Goal: Information Seeking & Learning: Learn about a topic

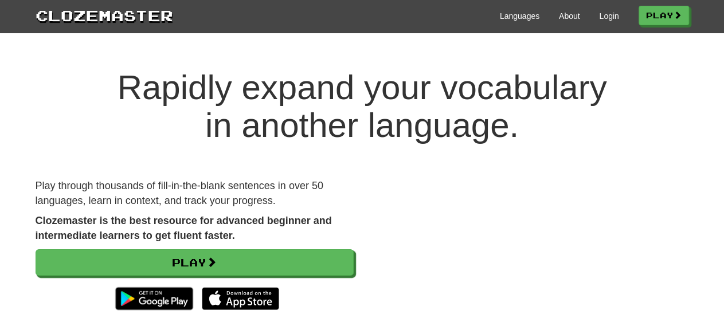
scroll to position [60, 0]
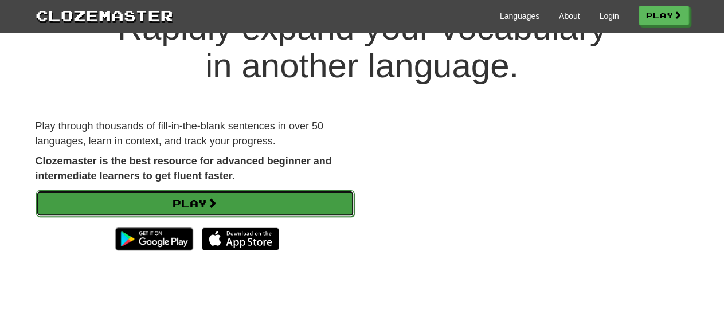
click at [195, 205] on link "Play" at bounding box center [195, 203] width 318 height 26
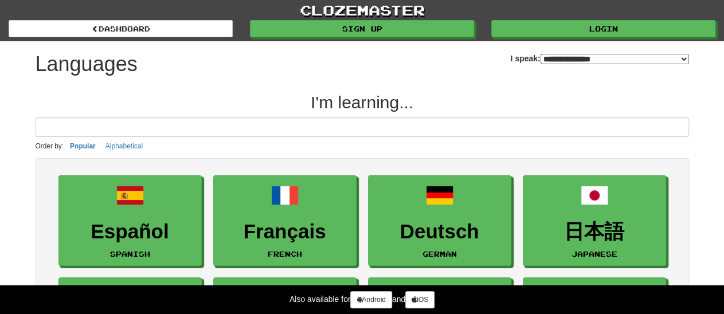
click at [541, 54] on select "**********" at bounding box center [615, 59] width 149 height 10
select select "*********"
click option "**********" at bounding box center [0, 0] width 0 height 0
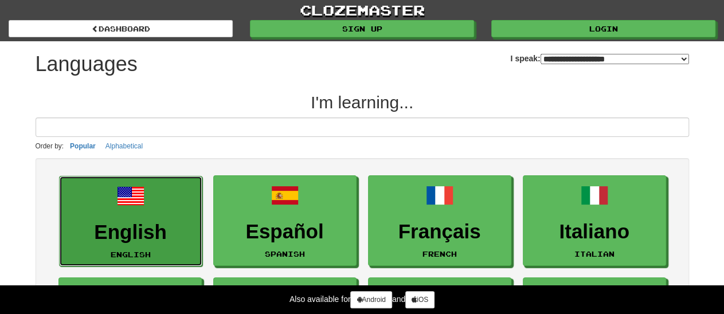
click at [128, 236] on h3 "English" at bounding box center [130, 232] width 131 height 22
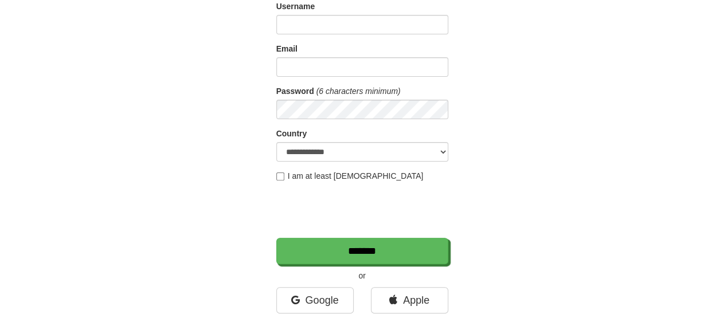
scroll to position [119, 0]
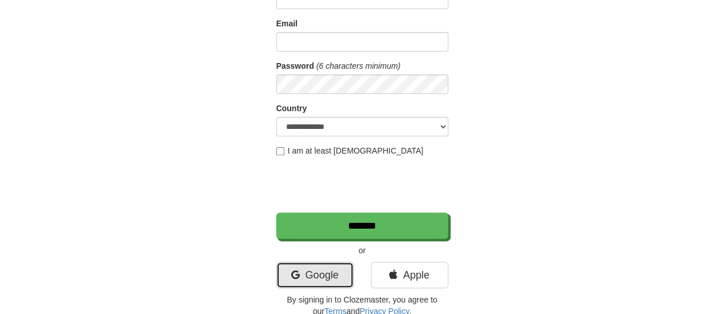
click at [317, 275] on link "Google" at bounding box center [314, 275] width 77 height 26
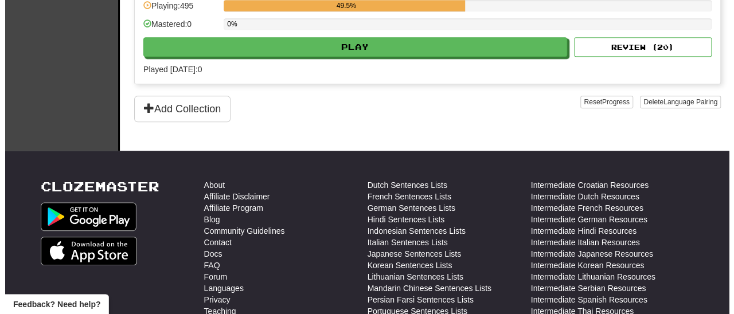
scroll to position [239, 0]
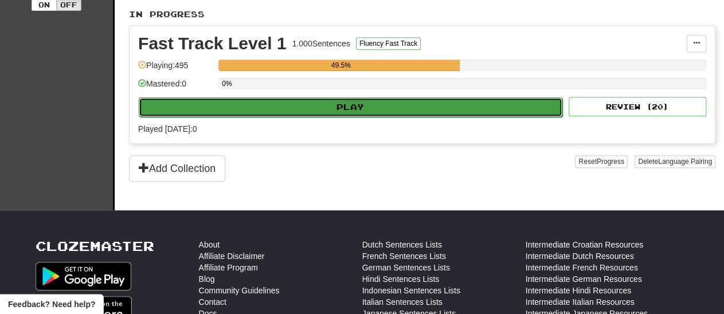
click at [352, 107] on button "Play" at bounding box center [351, 106] width 424 height 19
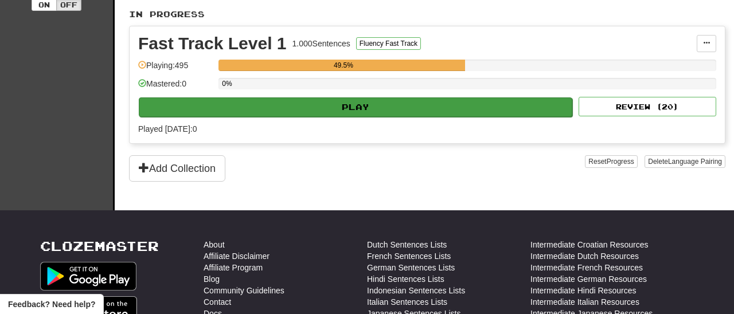
select select "**"
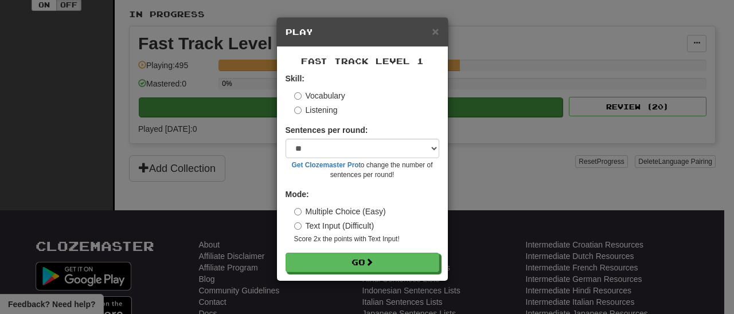
click at [352, 107] on body "**********" at bounding box center [367, 175] width 734 height 828
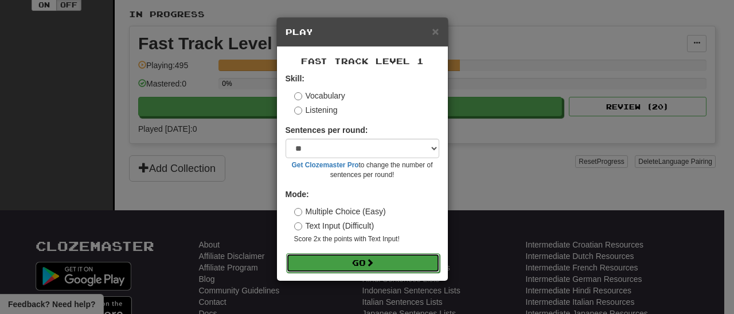
click at [352, 262] on button "Go" at bounding box center [363, 262] width 154 height 19
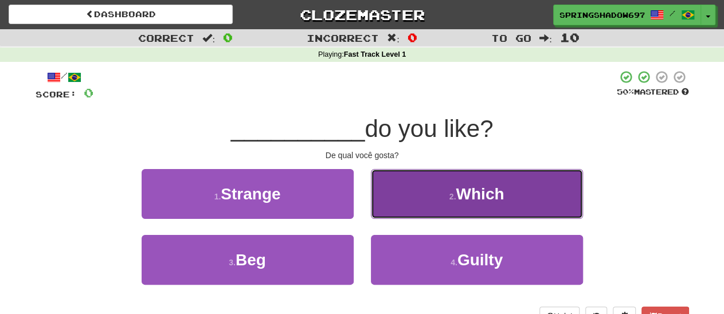
click at [491, 201] on span "Which" at bounding box center [480, 194] width 48 height 18
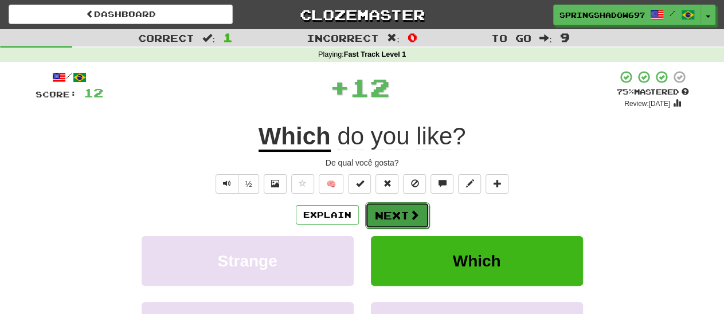
click at [387, 217] on button "Next" at bounding box center [397, 215] width 64 height 26
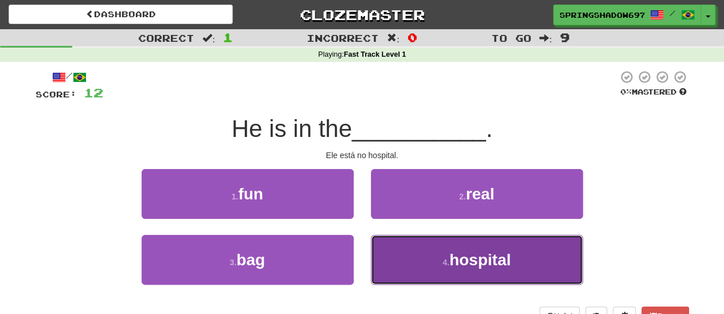
click at [481, 260] on span "hospital" at bounding box center [480, 260] width 61 height 18
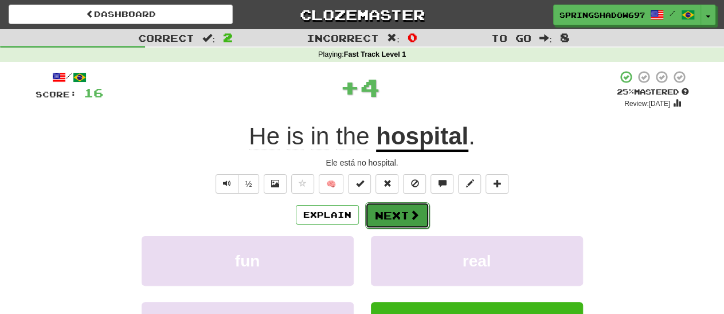
click at [398, 222] on button "Next" at bounding box center [397, 215] width 64 height 26
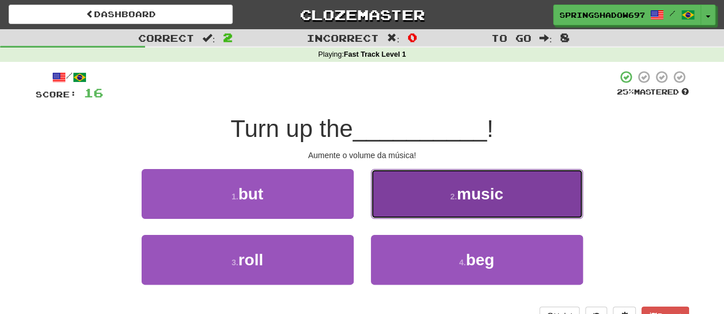
click at [481, 197] on span "music" at bounding box center [480, 194] width 46 height 18
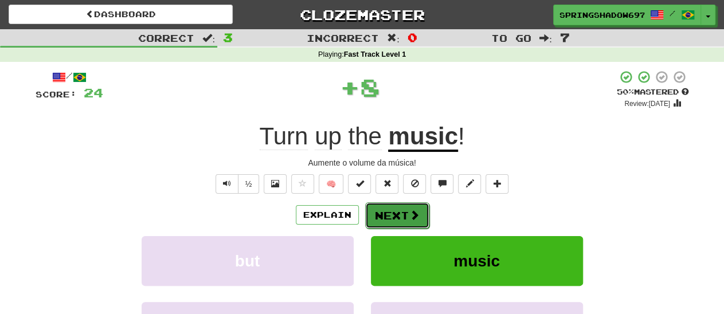
click at [395, 215] on button "Next" at bounding box center [397, 215] width 64 height 26
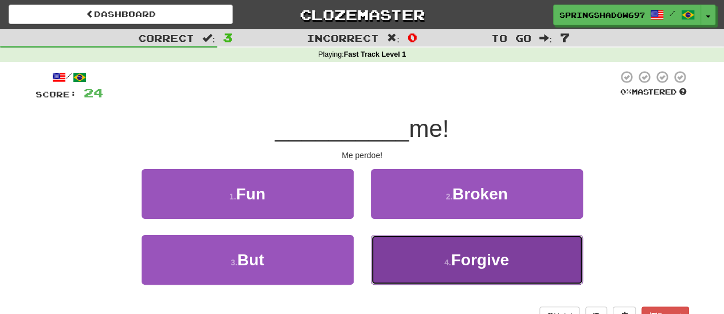
click at [472, 256] on span "Forgive" at bounding box center [480, 260] width 58 height 18
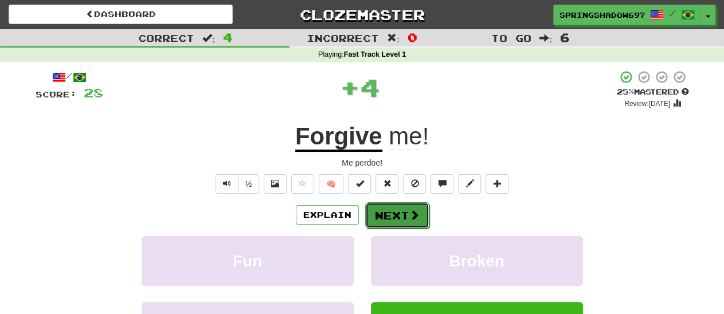
click at [410, 217] on span at bounding box center [414, 215] width 10 height 10
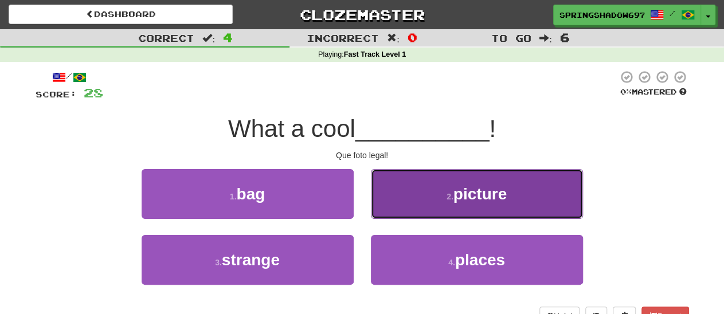
click at [482, 192] on span "picture" at bounding box center [480, 194] width 53 height 18
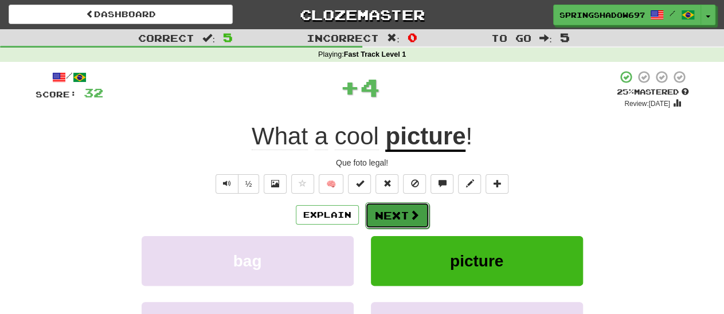
click at [387, 214] on button "Next" at bounding box center [397, 215] width 64 height 26
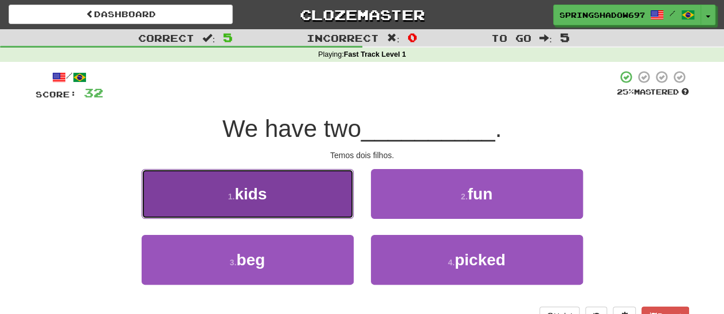
click at [252, 196] on span "kids" at bounding box center [251, 194] width 32 height 18
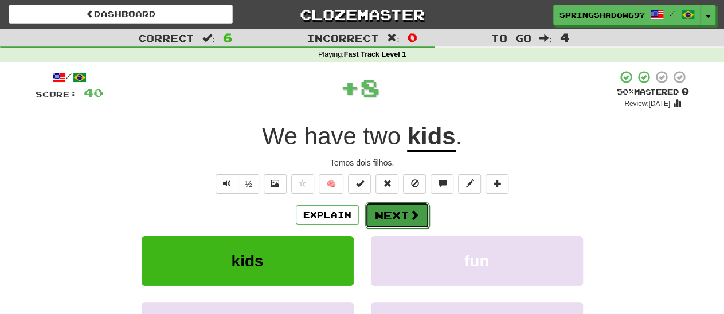
click at [388, 215] on button "Next" at bounding box center [397, 215] width 64 height 26
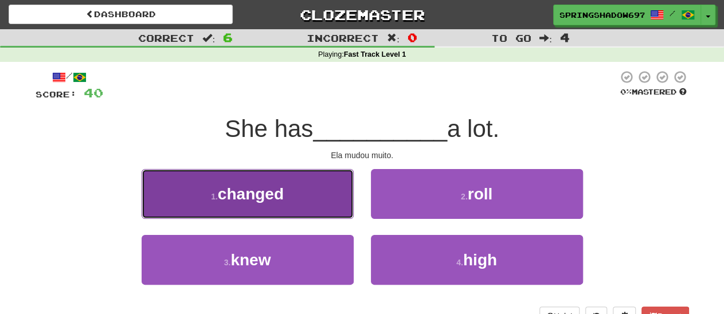
click at [254, 199] on span "changed" at bounding box center [251, 194] width 66 height 18
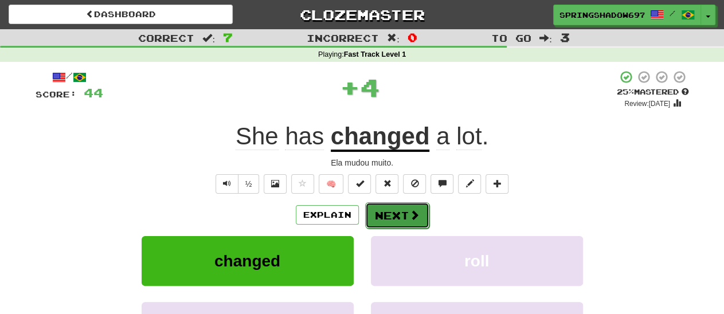
click at [388, 210] on button "Next" at bounding box center [397, 215] width 64 height 26
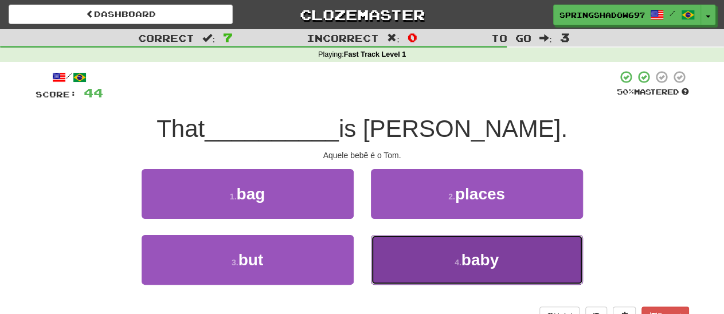
click at [475, 262] on span "baby" at bounding box center [480, 260] width 37 height 18
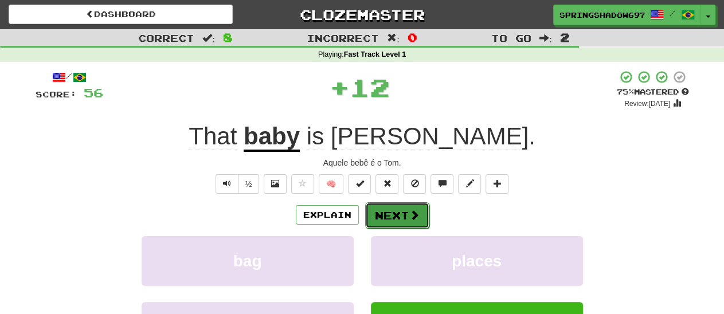
click at [387, 213] on button "Next" at bounding box center [397, 215] width 64 height 26
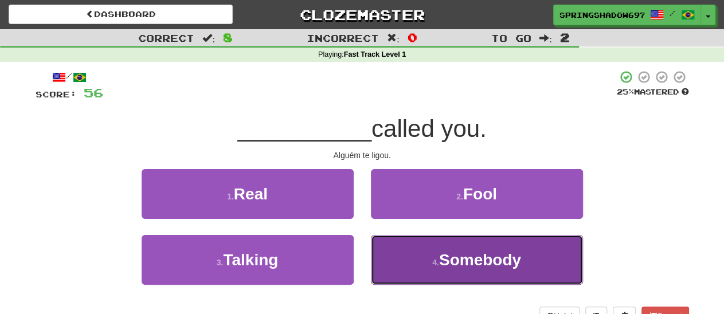
click at [469, 254] on span "Somebody" at bounding box center [480, 260] width 82 height 18
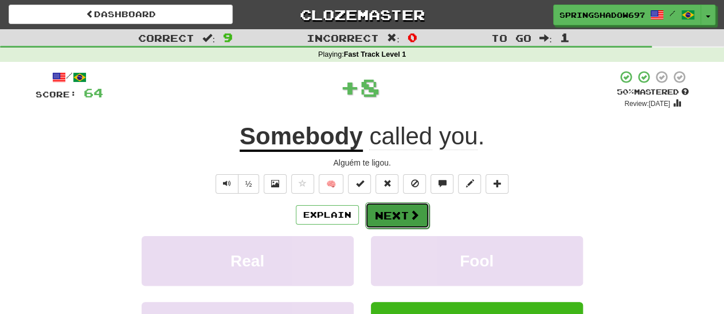
click at [399, 221] on button "Next" at bounding box center [397, 215] width 64 height 26
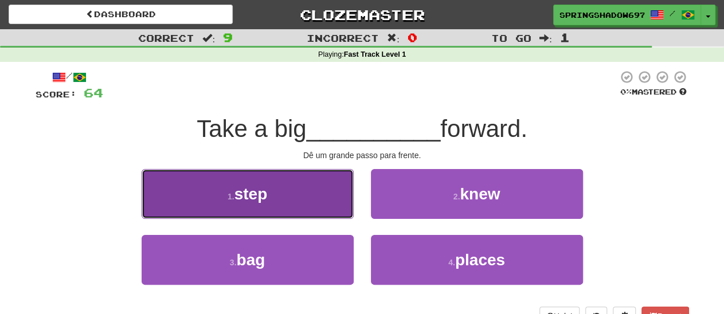
click at [245, 195] on span "step" at bounding box center [251, 194] width 33 height 18
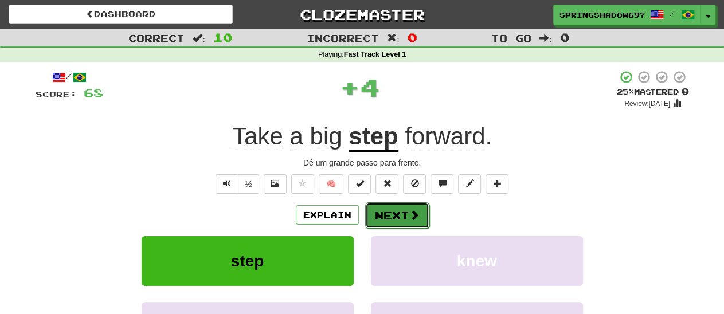
click at [391, 221] on button "Next" at bounding box center [397, 215] width 64 height 26
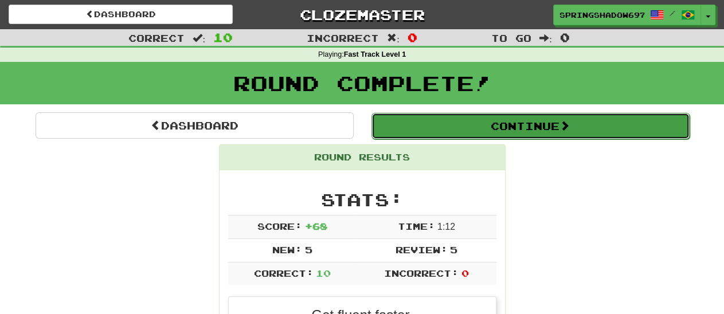
click at [521, 128] on button "Continue" at bounding box center [531, 126] width 318 height 26
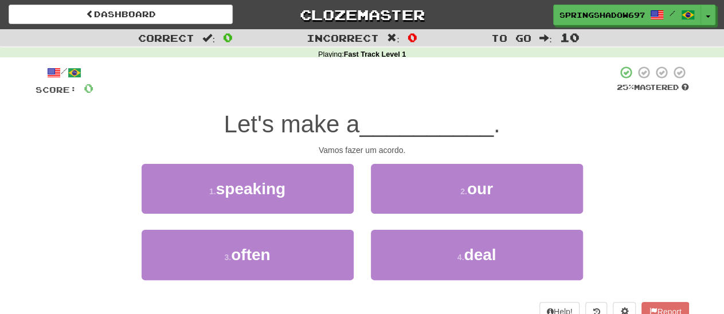
click at [521, 128] on div "Let's make a __________ ." at bounding box center [363, 125] width 654 height 32
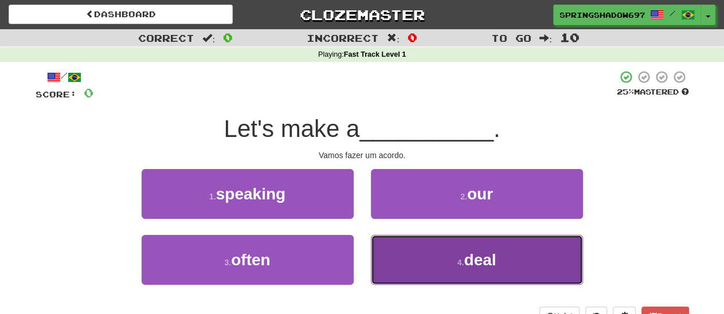
click at [479, 265] on span "deal" at bounding box center [480, 260] width 32 height 18
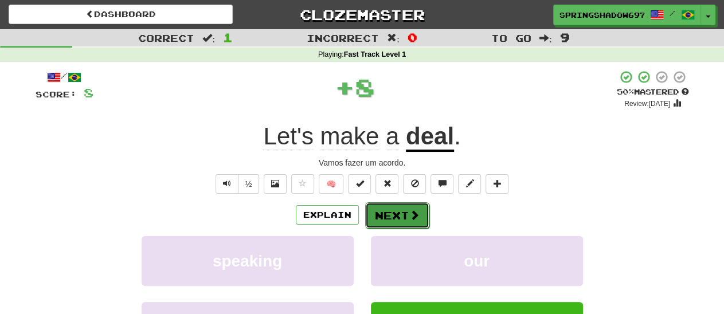
click at [391, 217] on button "Next" at bounding box center [397, 215] width 64 height 26
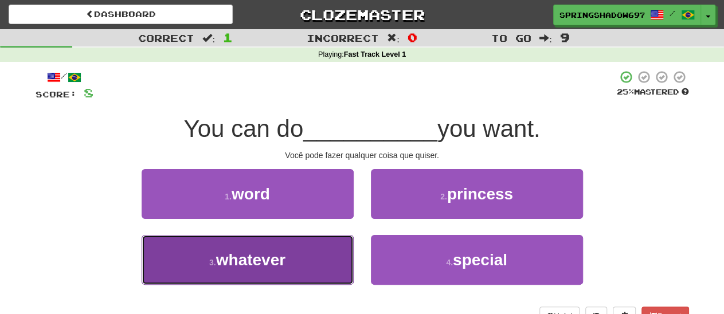
click at [254, 263] on span "whatever" at bounding box center [250, 260] width 69 height 18
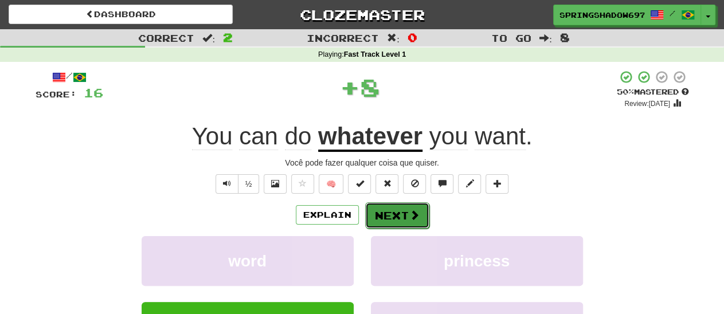
click at [395, 217] on button "Next" at bounding box center [397, 215] width 64 height 26
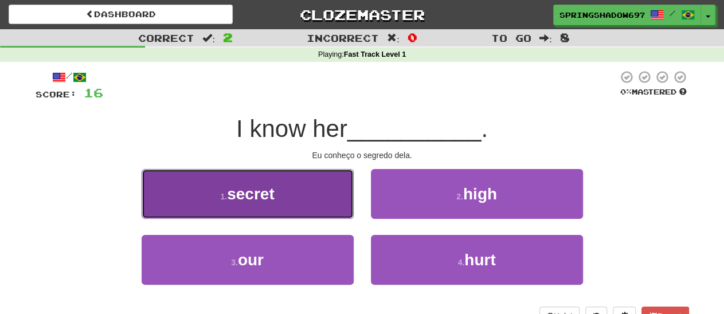
click at [251, 194] on span "secret" at bounding box center [251, 194] width 48 height 18
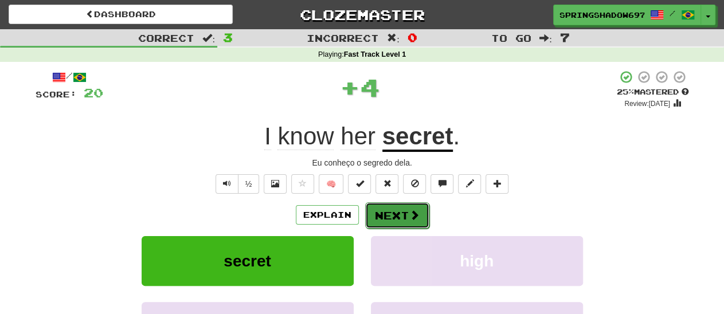
click at [393, 216] on button "Next" at bounding box center [397, 215] width 64 height 26
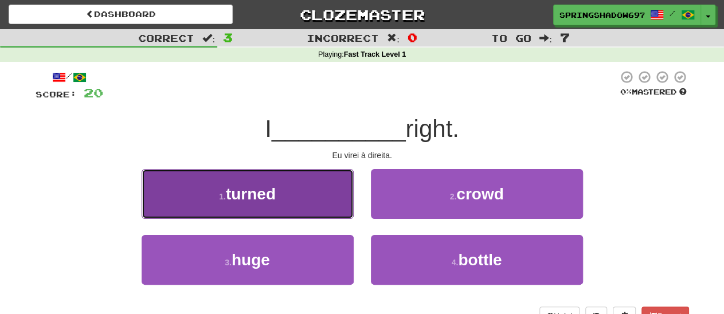
click at [271, 197] on span "turned" at bounding box center [251, 194] width 50 height 18
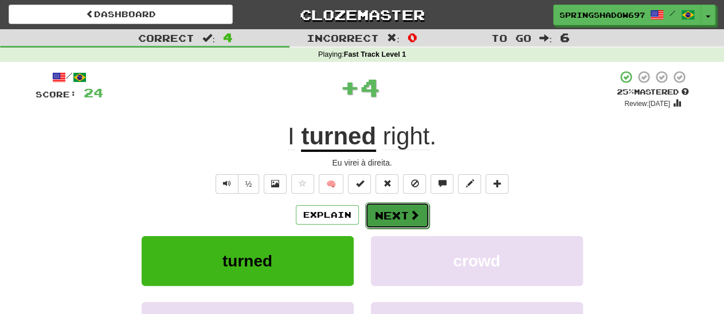
click at [384, 215] on button "Next" at bounding box center [397, 215] width 64 height 26
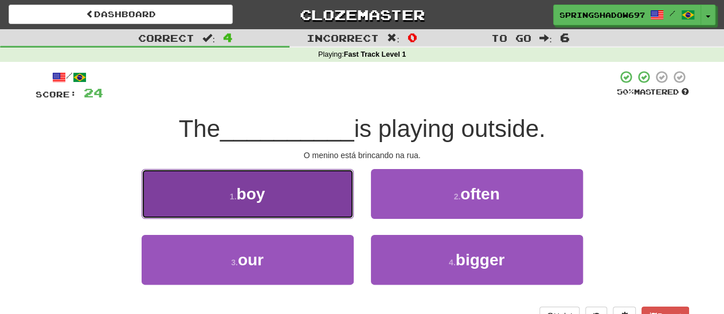
click at [267, 193] on button "1 . boy" at bounding box center [248, 194] width 212 height 50
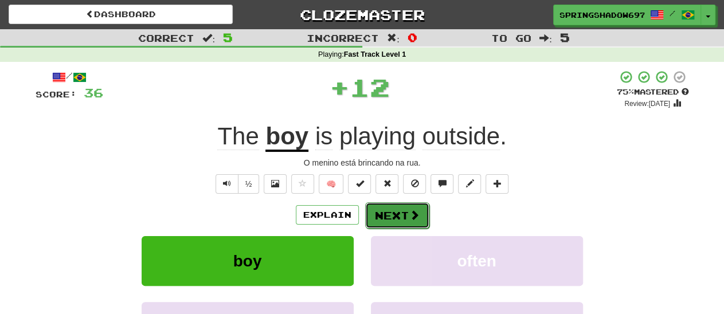
click at [383, 213] on button "Next" at bounding box center [397, 215] width 64 height 26
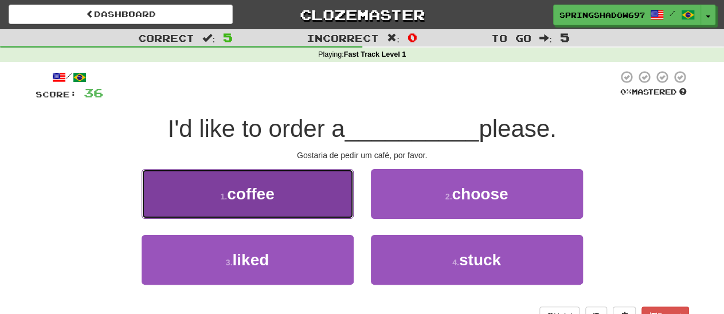
click at [247, 201] on span "coffee" at bounding box center [250, 194] width 47 height 18
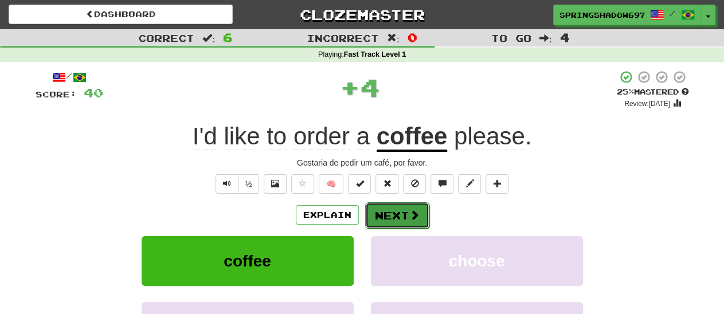
click at [384, 212] on button "Next" at bounding box center [397, 215] width 64 height 26
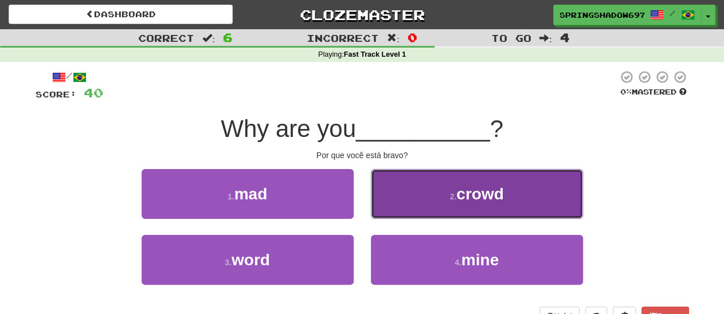
click at [493, 197] on span "crowd" at bounding box center [479, 194] width 47 height 18
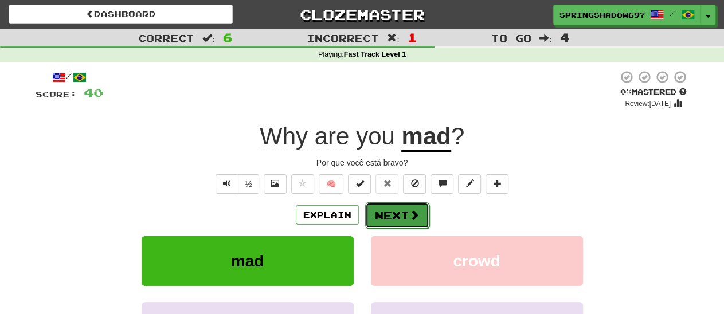
click at [396, 217] on button "Next" at bounding box center [397, 215] width 64 height 26
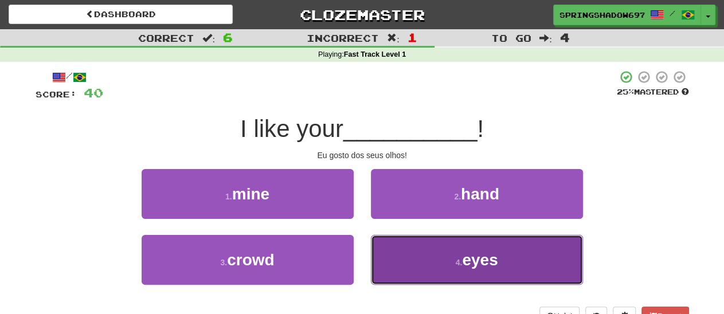
click at [482, 259] on span "eyes" at bounding box center [480, 260] width 36 height 18
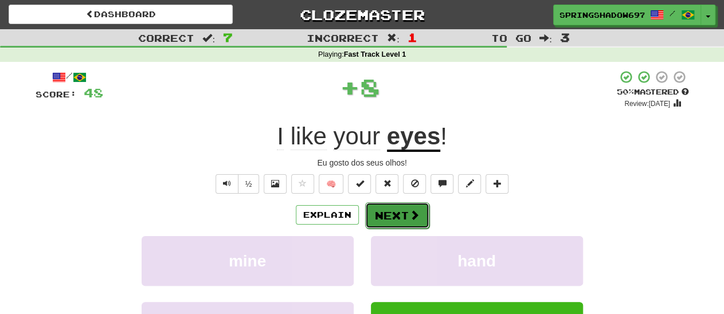
click at [383, 218] on button "Next" at bounding box center [397, 215] width 64 height 26
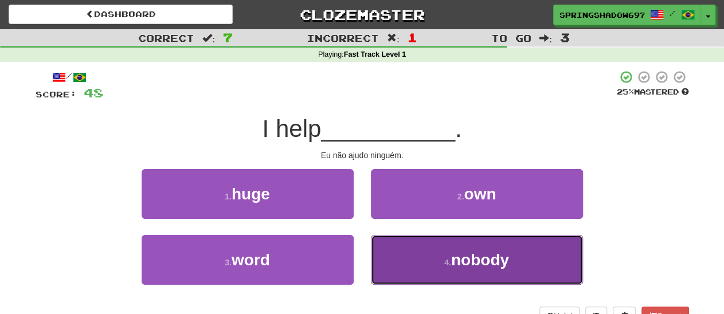
click at [465, 262] on span "nobody" at bounding box center [480, 260] width 58 height 18
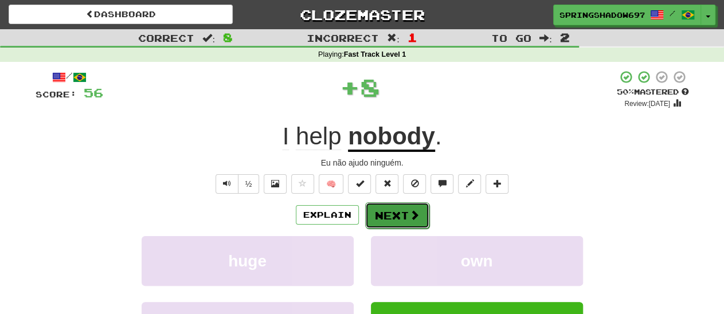
click at [396, 217] on button "Next" at bounding box center [397, 215] width 64 height 26
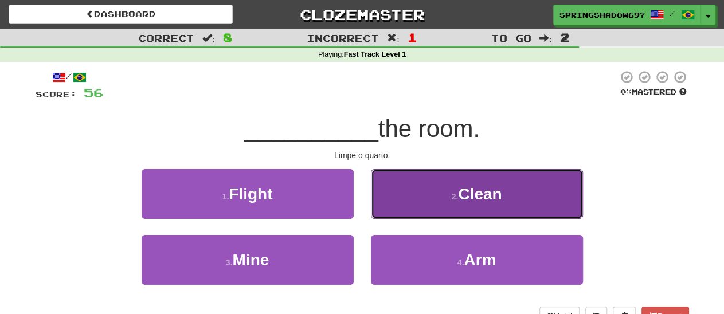
click at [489, 200] on span "Clean" at bounding box center [480, 194] width 44 height 18
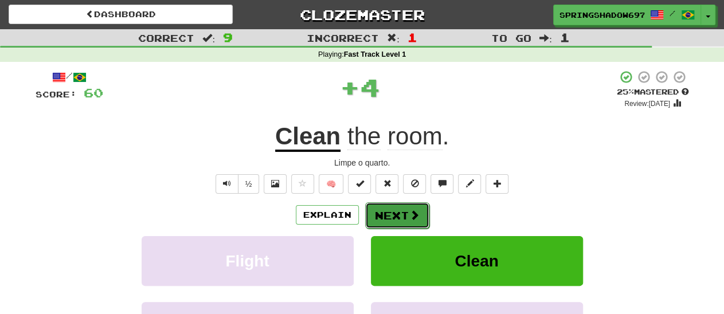
click at [395, 219] on button "Next" at bounding box center [397, 215] width 64 height 26
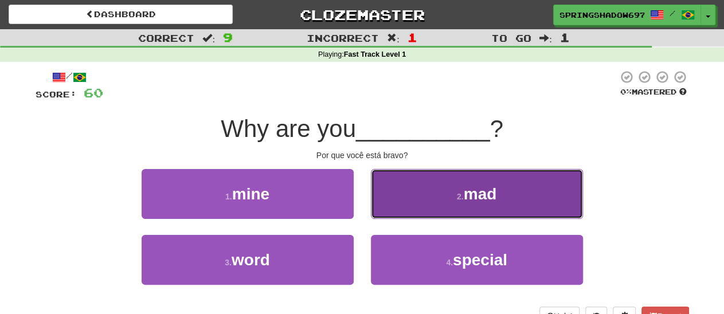
click at [475, 202] on span "mad" at bounding box center [480, 194] width 33 height 18
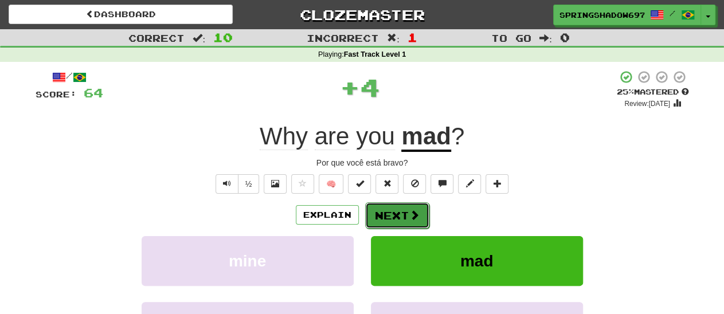
click at [395, 215] on button "Next" at bounding box center [397, 215] width 64 height 26
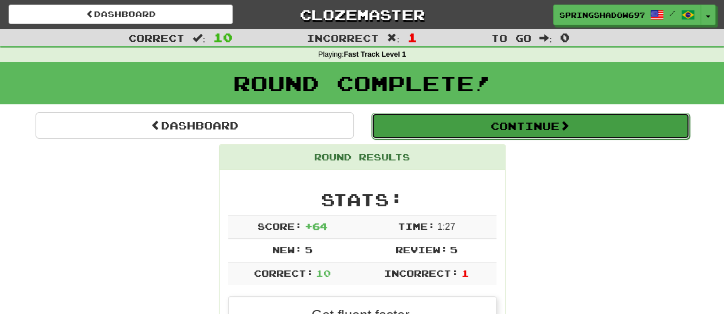
click at [532, 128] on button "Continue" at bounding box center [531, 126] width 318 height 26
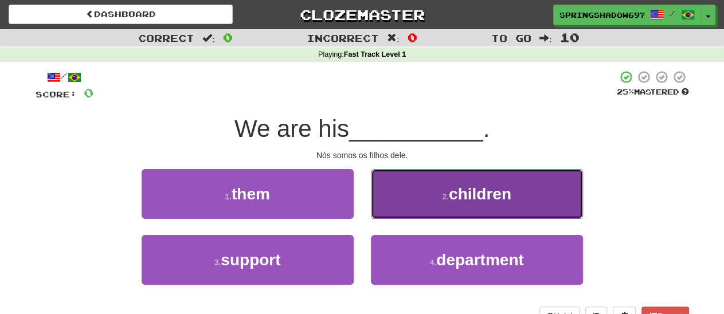
click at [473, 198] on span "children" at bounding box center [480, 194] width 63 height 18
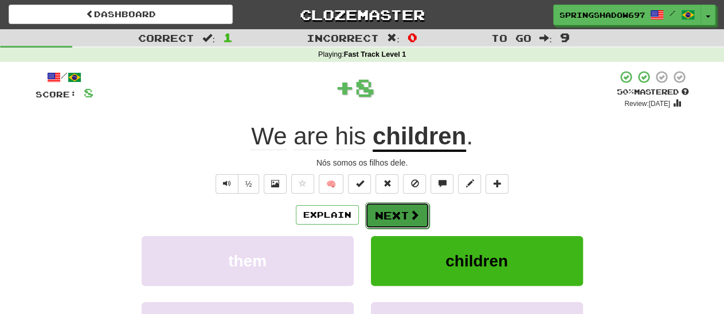
click at [399, 216] on button "Next" at bounding box center [397, 215] width 64 height 26
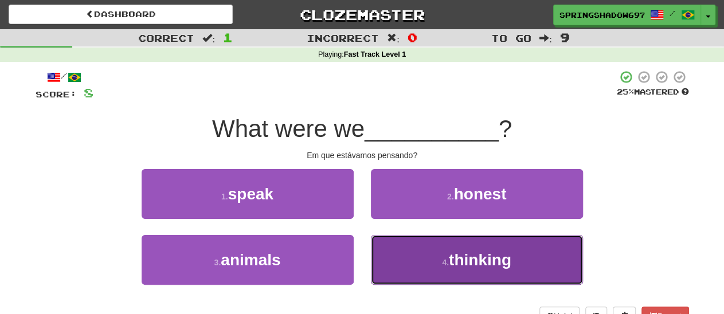
click at [470, 256] on span "thinking" at bounding box center [480, 260] width 63 height 18
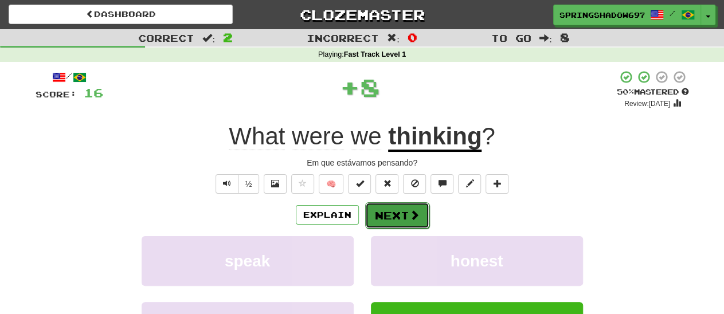
click at [404, 220] on button "Next" at bounding box center [397, 215] width 64 height 26
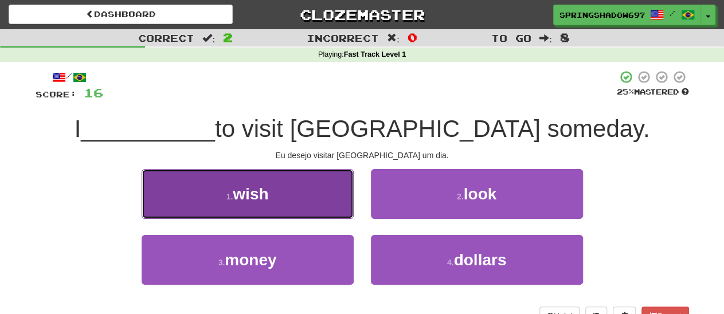
click at [261, 199] on span "wish" at bounding box center [251, 194] width 36 height 18
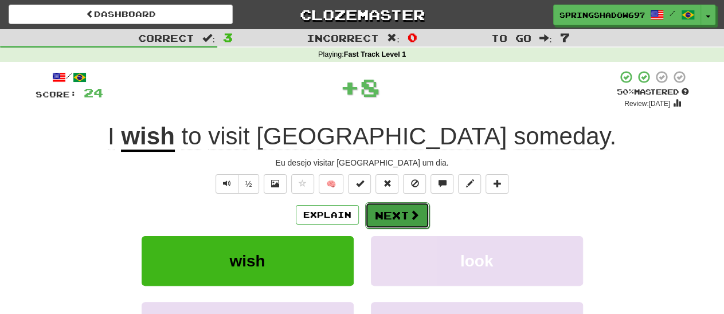
click at [393, 217] on button "Next" at bounding box center [397, 215] width 64 height 26
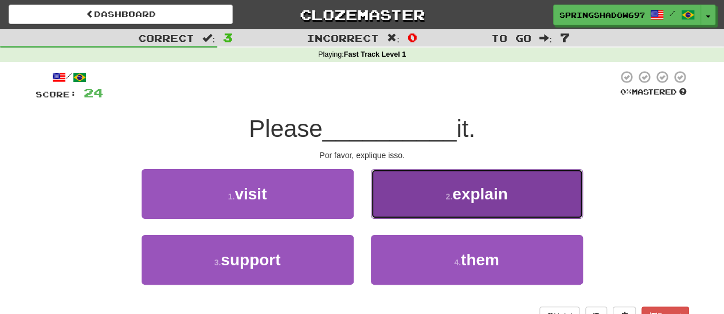
click at [481, 199] on span "explain" at bounding box center [479, 194] width 55 height 18
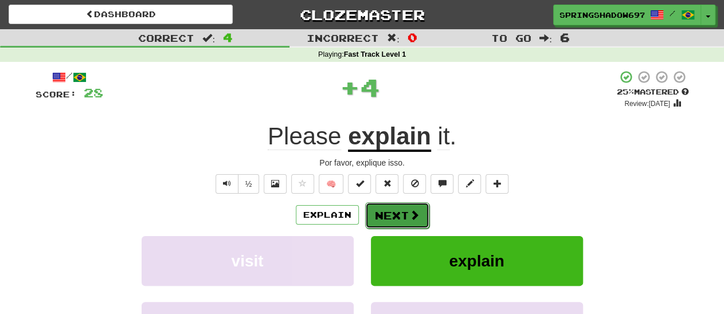
click at [401, 216] on button "Next" at bounding box center [397, 215] width 64 height 26
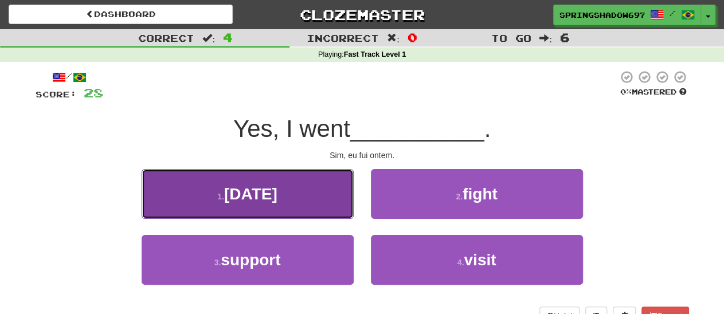
click at [260, 198] on span "yesterday" at bounding box center [250, 194] width 53 height 18
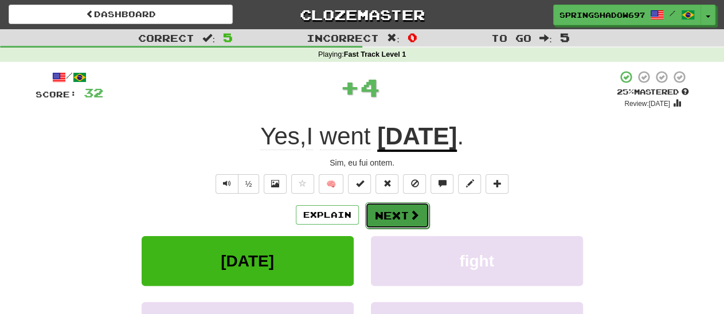
click at [397, 213] on button "Next" at bounding box center [397, 215] width 64 height 26
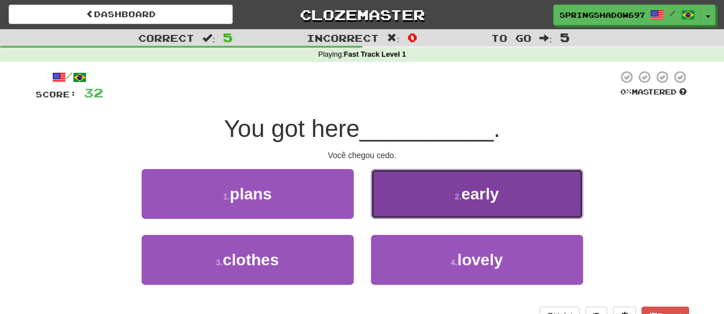
click at [474, 194] on span "early" at bounding box center [480, 194] width 37 height 18
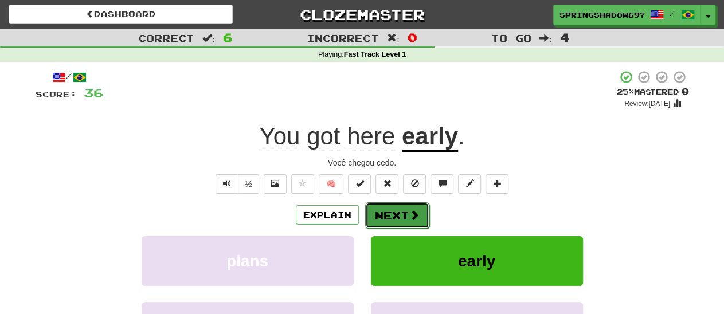
click at [395, 214] on button "Next" at bounding box center [397, 215] width 64 height 26
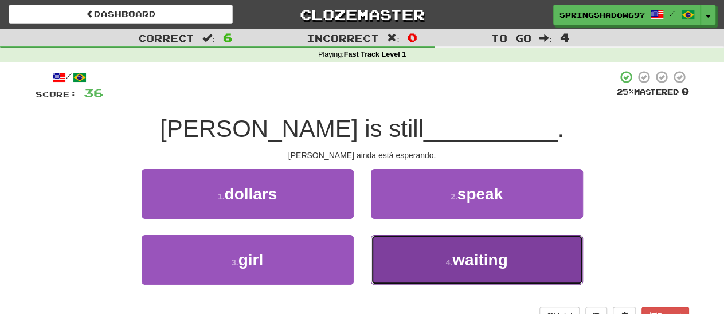
click at [476, 257] on span "waiting" at bounding box center [479, 260] width 55 height 18
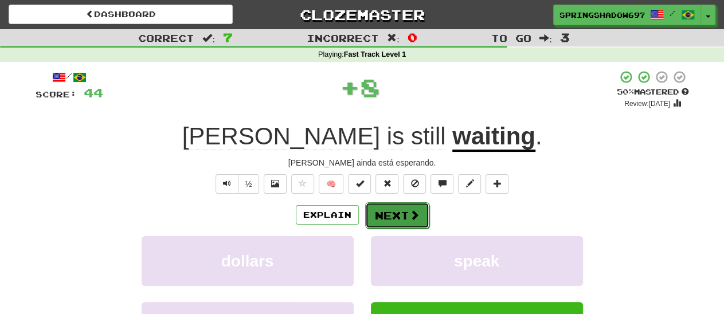
click at [392, 214] on button "Next" at bounding box center [397, 215] width 64 height 26
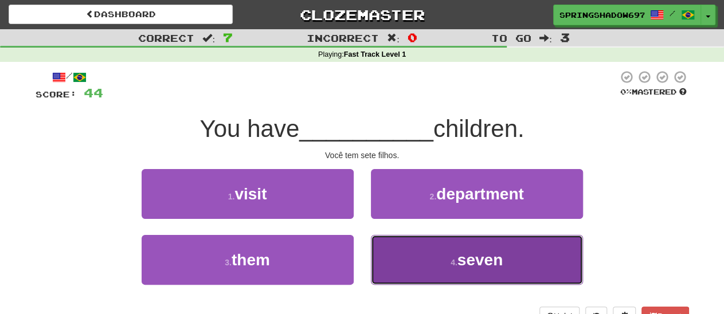
click at [487, 257] on span "seven" at bounding box center [480, 260] width 45 height 18
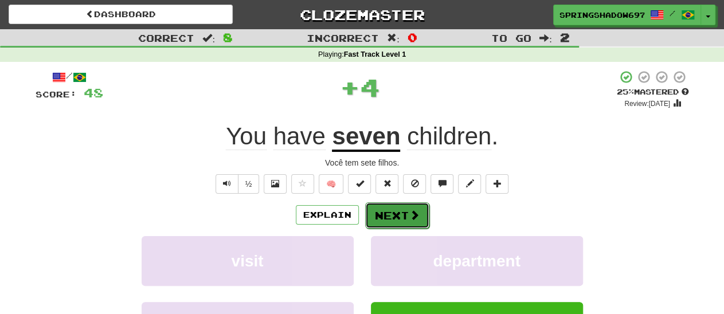
click at [394, 224] on button "Next" at bounding box center [397, 215] width 64 height 26
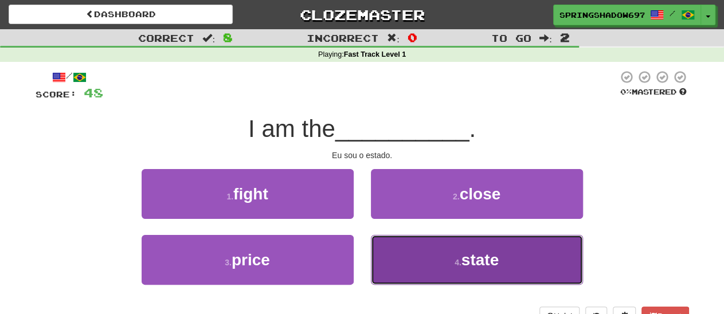
click at [471, 254] on span "state" at bounding box center [480, 260] width 37 height 18
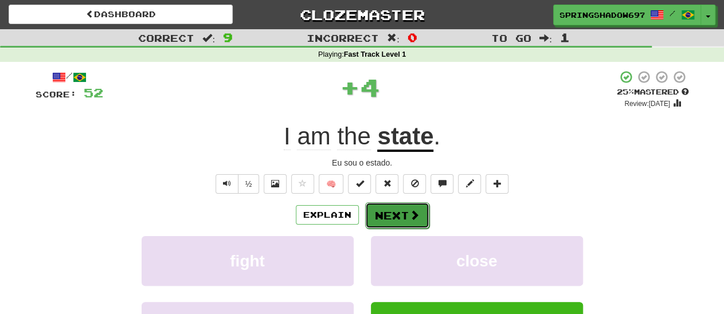
click at [395, 218] on button "Next" at bounding box center [397, 215] width 64 height 26
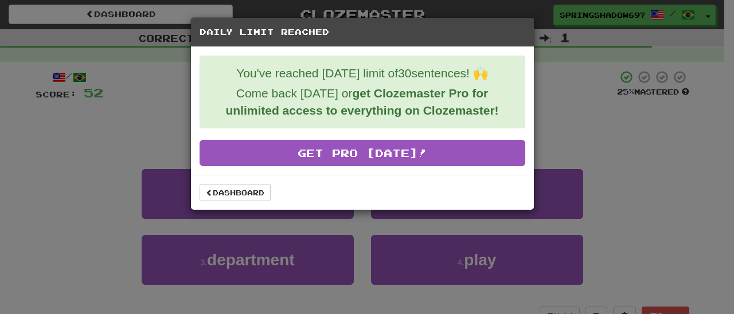
click at [613, 152] on div "Daily Limit Reached You've reached today's limit of 30 sentences! 🙌 Come back t…" at bounding box center [367, 157] width 734 height 314
